Goal: Navigation & Orientation: Find specific page/section

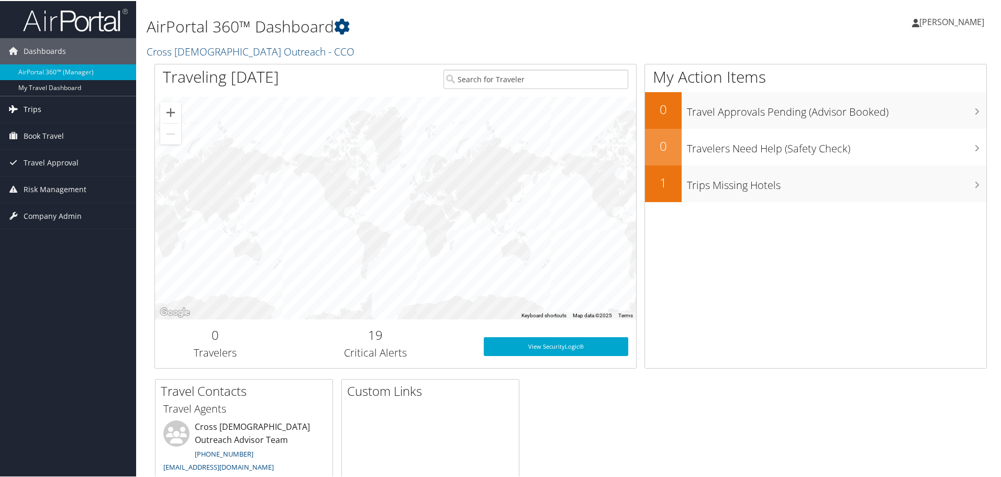
click at [58, 110] on link "Trips" at bounding box center [68, 108] width 136 height 26
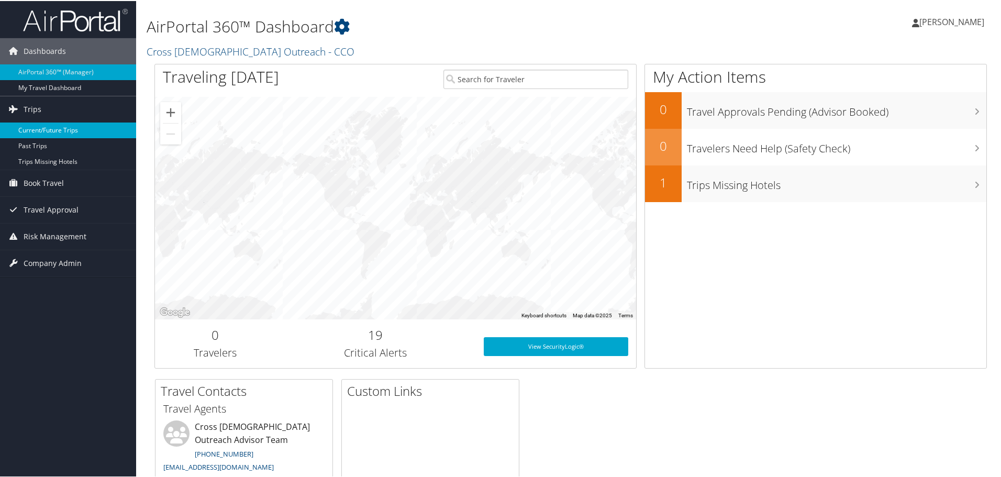
click at [55, 135] on link "Current/Future Trips" at bounding box center [68, 129] width 136 height 16
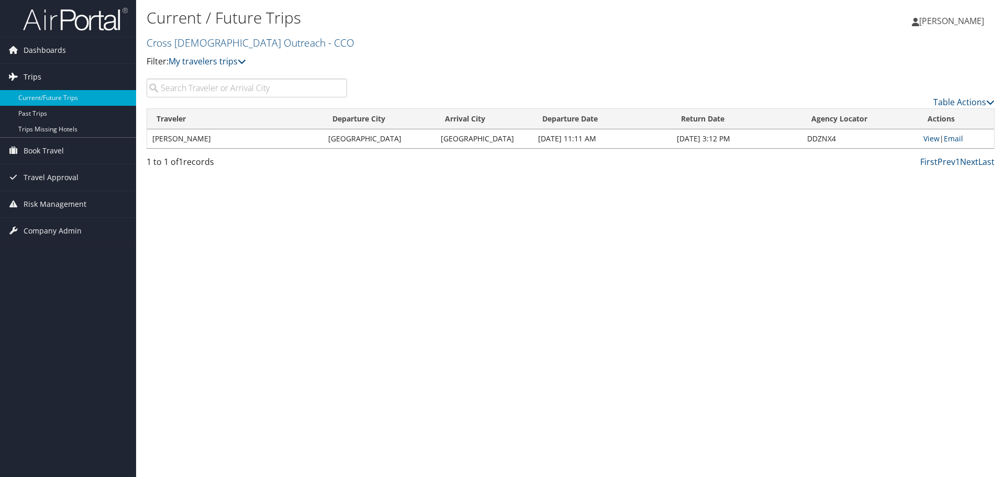
click at [52, 81] on link "Trips" at bounding box center [68, 77] width 136 height 26
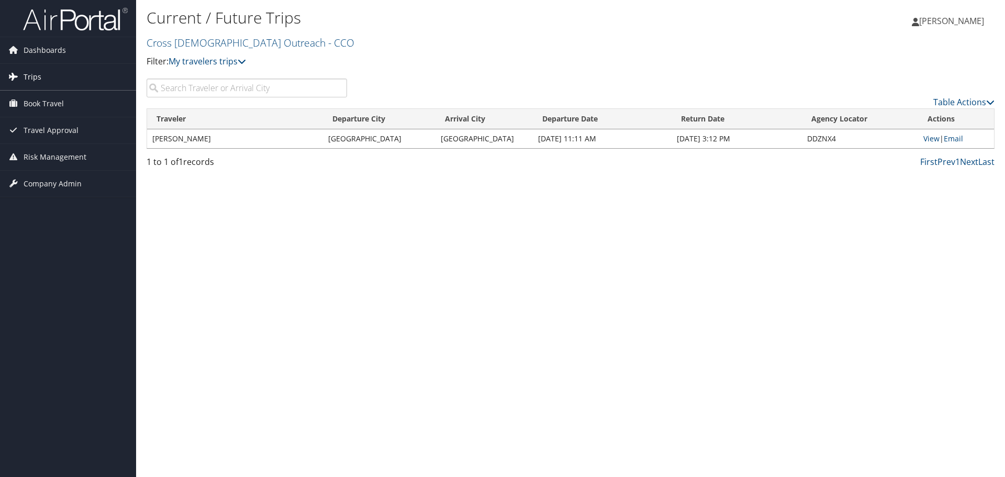
click at [52, 81] on link "Trips" at bounding box center [68, 77] width 136 height 26
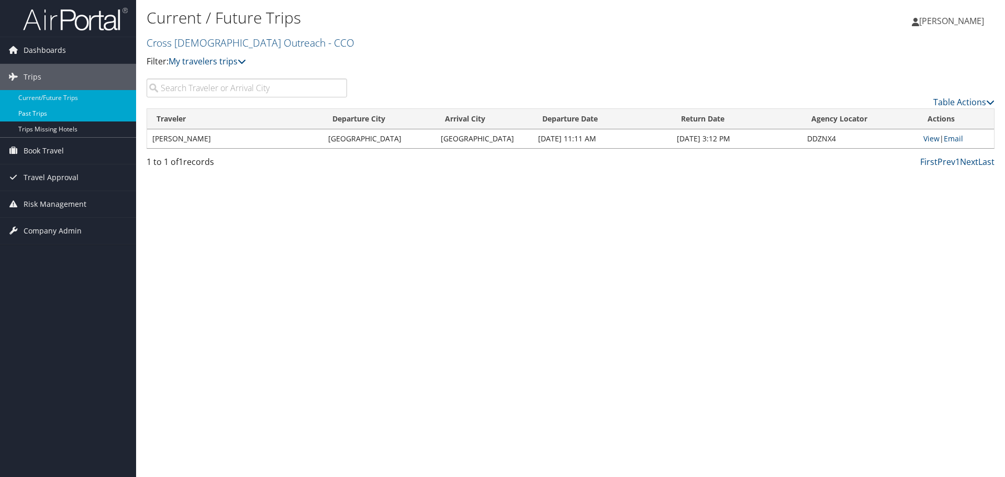
click at [42, 115] on link "Past Trips" at bounding box center [68, 114] width 136 height 16
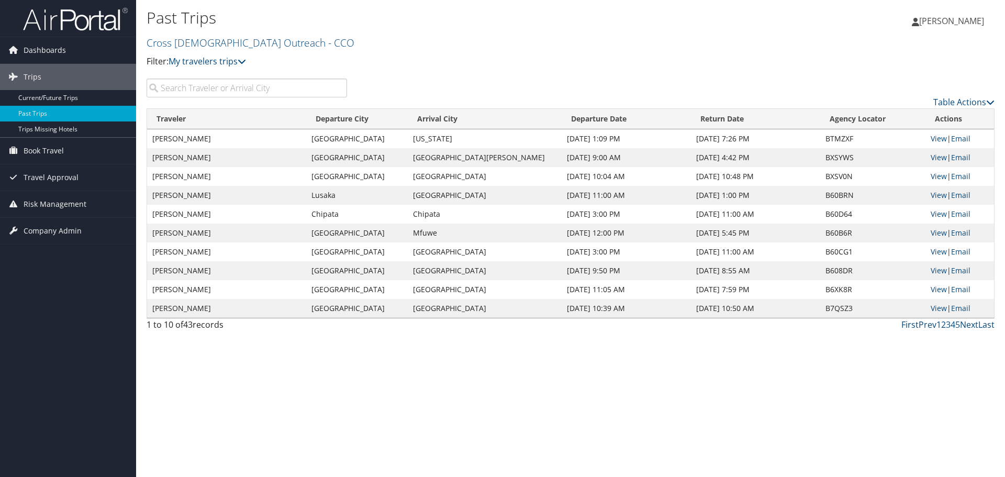
drag, startPoint x: 0, startPoint y: 0, endPoint x: 101, endPoint y: 262, distance: 280.7
click at [101, 262] on div "Dashboards AirPortal 360™ (Manager) My Travel Dashboard Trips Current/Future Tr…" at bounding box center [502, 238] width 1005 height 477
click at [59, 58] on span "Dashboards" at bounding box center [45, 50] width 42 height 26
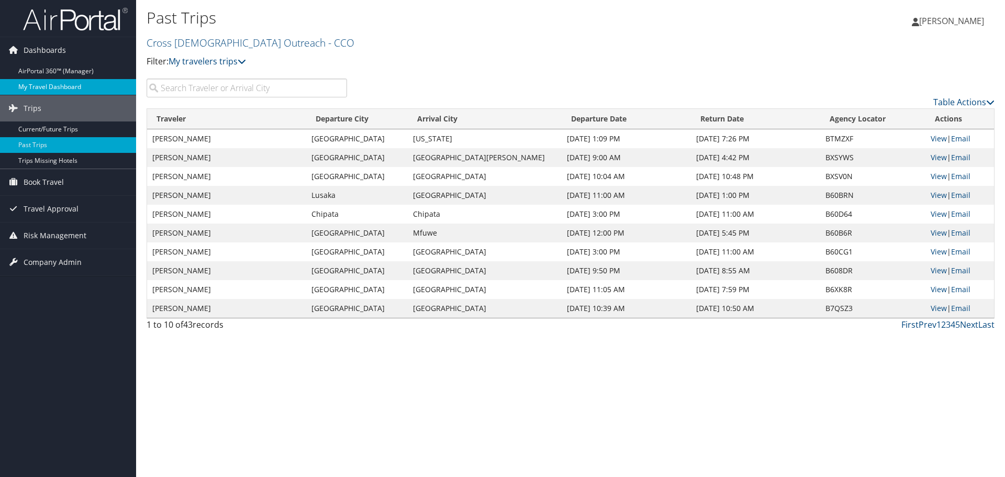
click at [46, 85] on link "My Travel Dashboard" at bounding box center [68, 87] width 136 height 16
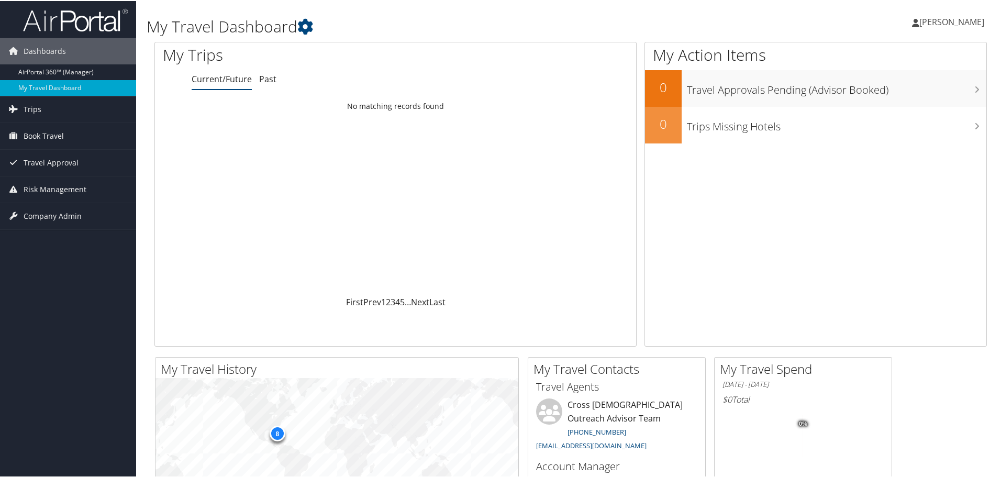
drag, startPoint x: 140, startPoint y: 4, endPoint x: 104, endPoint y: 289, distance: 286.7
click at [104, 289] on div "Dashboards AirPortal 360™ (Manager) My Travel Dashboard Trips Current/Future Tr…" at bounding box center [502, 395] width 1005 height 791
click at [62, 124] on span "Book Travel" at bounding box center [44, 135] width 40 height 26
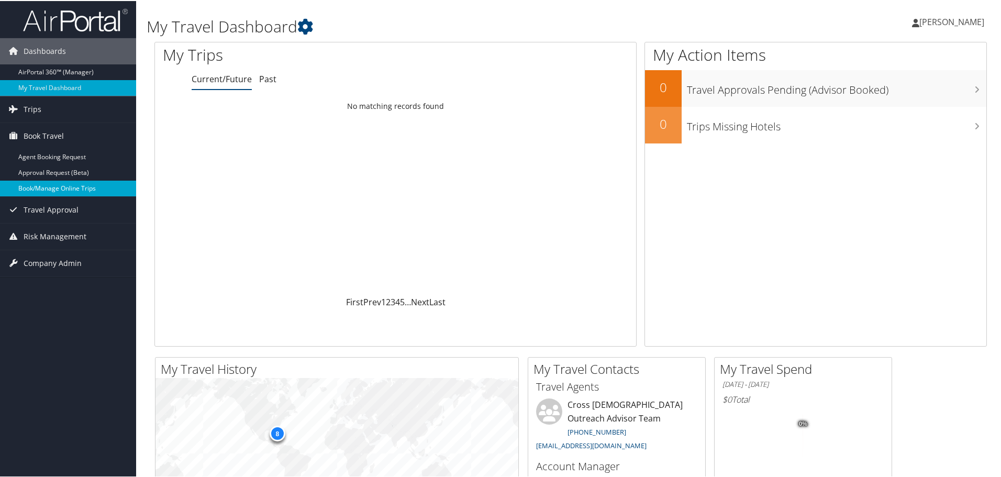
click at [51, 185] on link "Book/Manage Online Trips" at bounding box center [68, 188] width 136 height 16
